Goal: Information Seeking & Learning: Check status

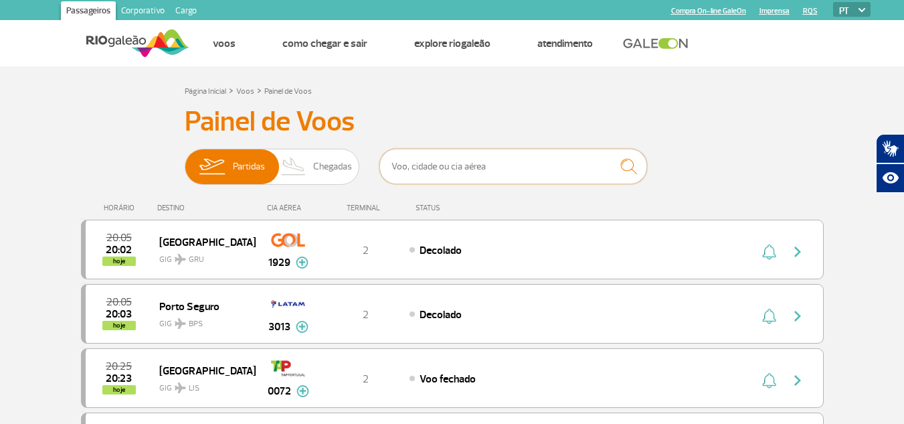
click at [434, 171] on input "text" at bounding box center [514, 166] width 268 height 35
type input "IGU"
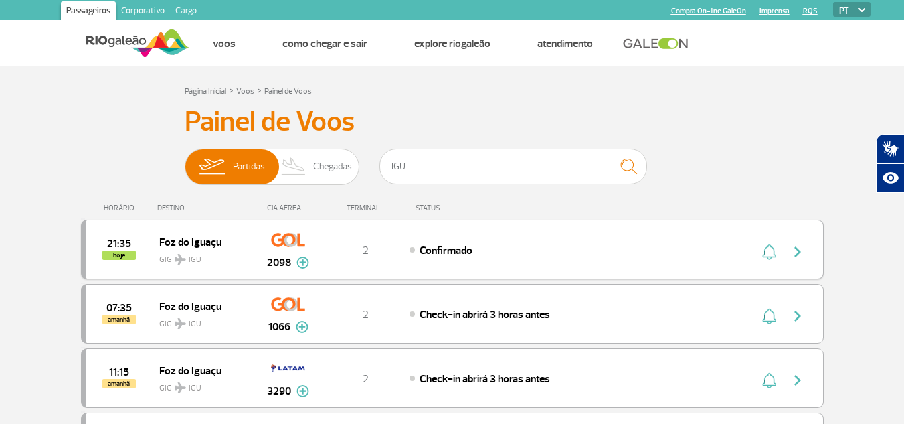
click at [520, 249] on div "Confirmado" at bounding box center [557, 249] width 295 height 15
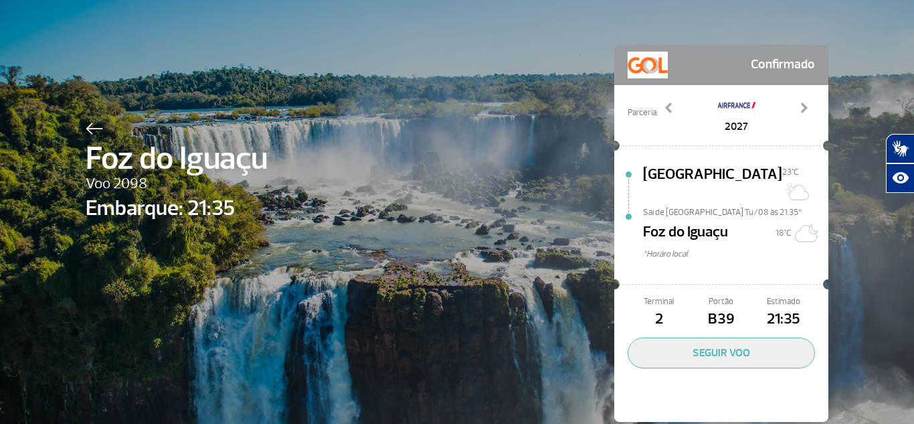
scroll to position [44, 0]
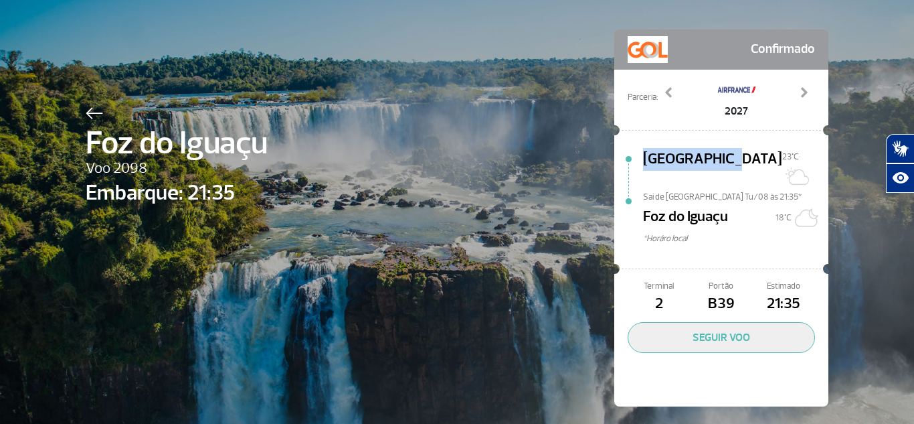
drag, startPoint x: 642, startPoint y: 143, endPoint x: 713, endPoint y: 156, distance: 72.2
click at [713, 153] on div "[GEOGRAPHIC_DATA][DATE]C Sai de [GEOGRAPHIC_DATA] Tu/08 às 21:35* [GEOGRAPHIC_D…" at bounding box center [722, 199] width 214 height 123
click at [708, 166] on span "[GEOGRAPHIC_DATA]" at bounding box center [712, 169] width 139 height 43
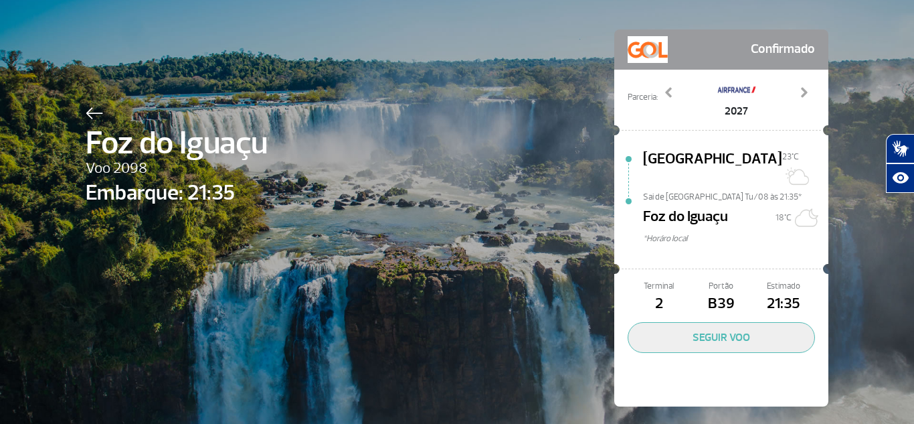
click at [669, 206] on span "Foz do Iguaçu" at bounding box center [685, 219] width 85 height 27
click at [672, 206] on span "Foz do Iguaçu" at bounding box center [685, 219] width 85 height 27
click at [446, 143] on div "Foz do Iguaçu Voo 2098 Embarque: 21:35 Confirmado Parceria: 2027 3083 3689 4006…" at bounding box center [457, 198] width 763 height 484
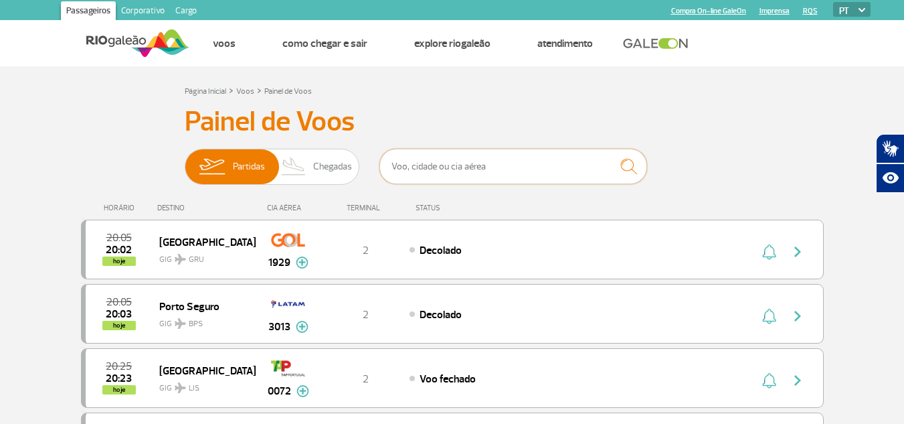
click at [475, 167] on input "text" at bounding box center [514, 166] width 268 height 35
type input "2098"
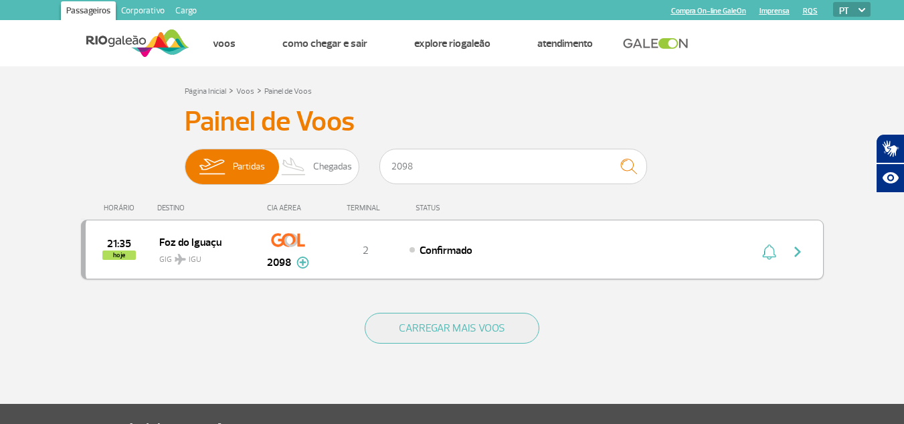
click at [509, 256] on div "Confirmado" at bounding box center [557, 249] width 295 height 15
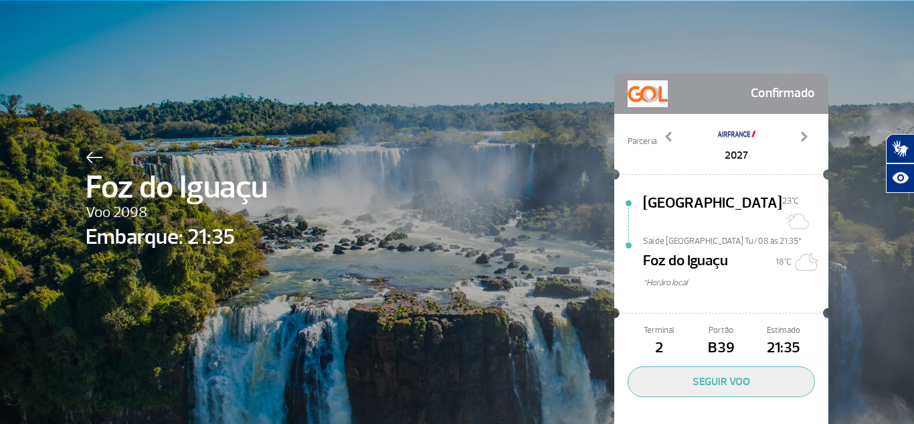
click at [690, 324] on span "Portão" at bounding box center [721, 330] width 62 height 13
